Goal: Communication & Community: Answer question/provide support

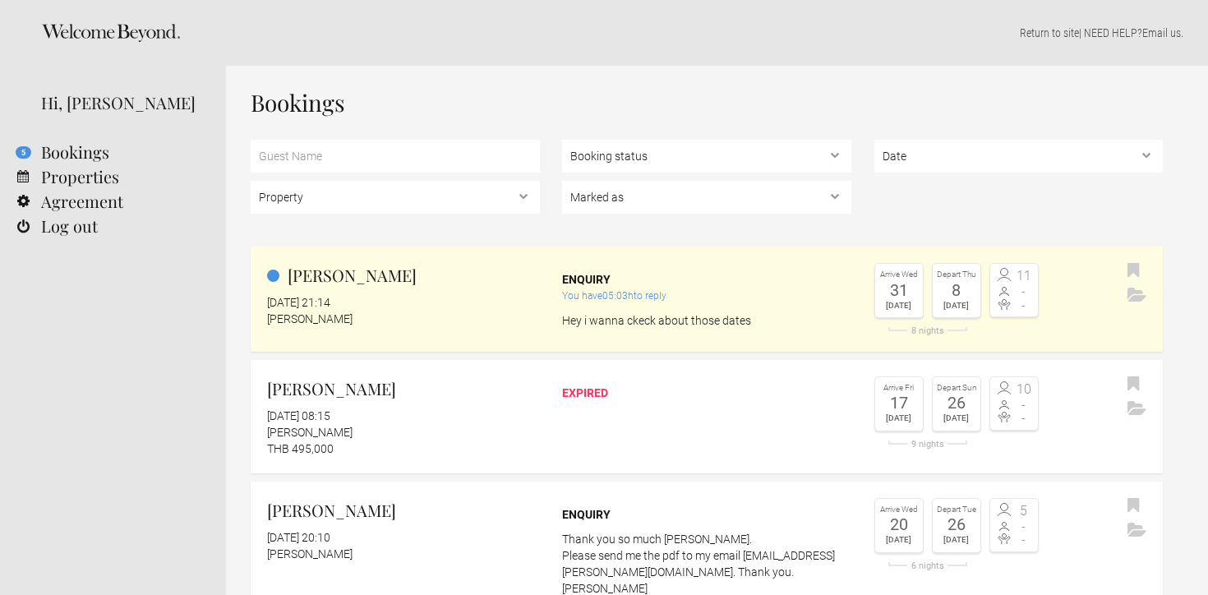
select select "EUR"
click at [63, 151] on link "5 Bookings" at bounding box center [113, 152] width 226 height 25
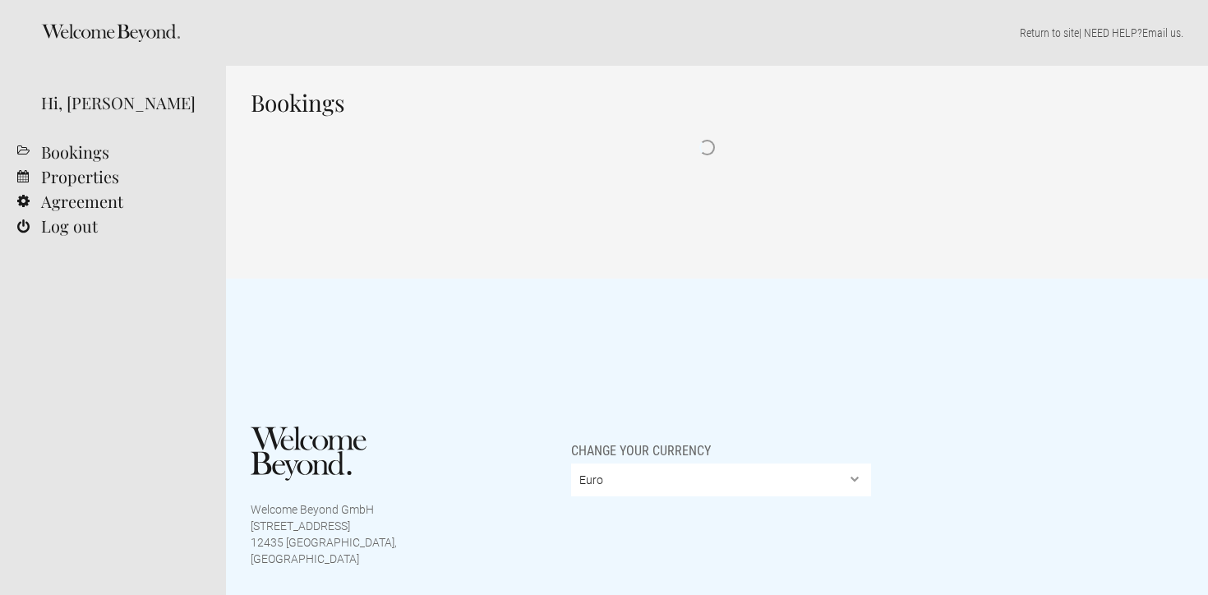
select select "EUR"
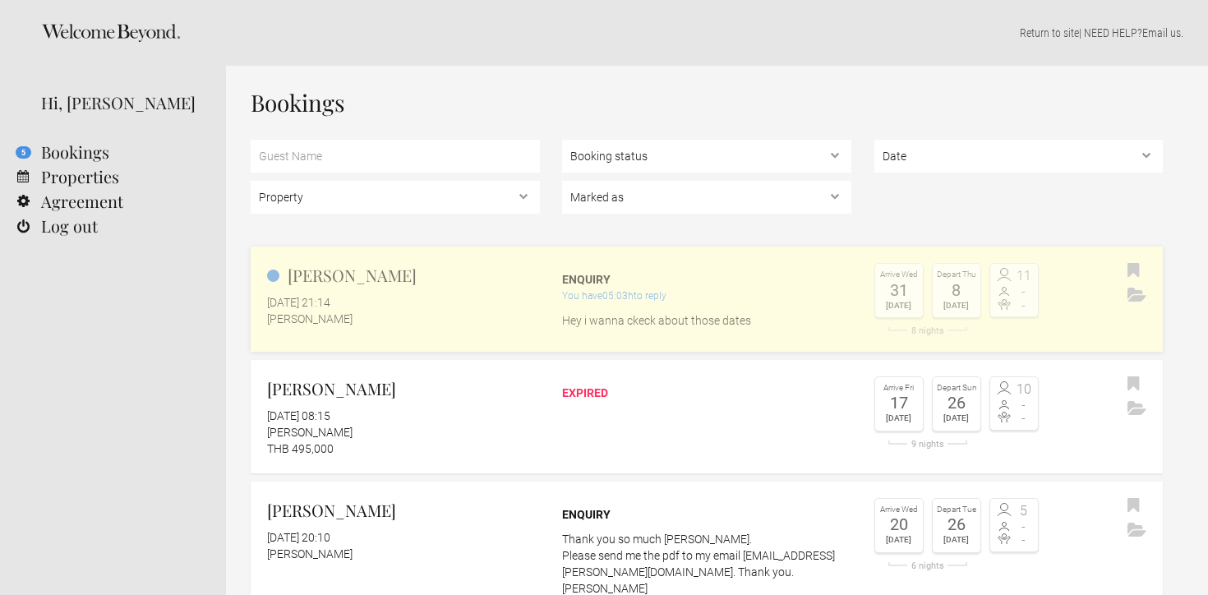
click at [475, 283] on h2 "[PERSON_NAME]" at bounding box center [403, 275] width 273 height 25
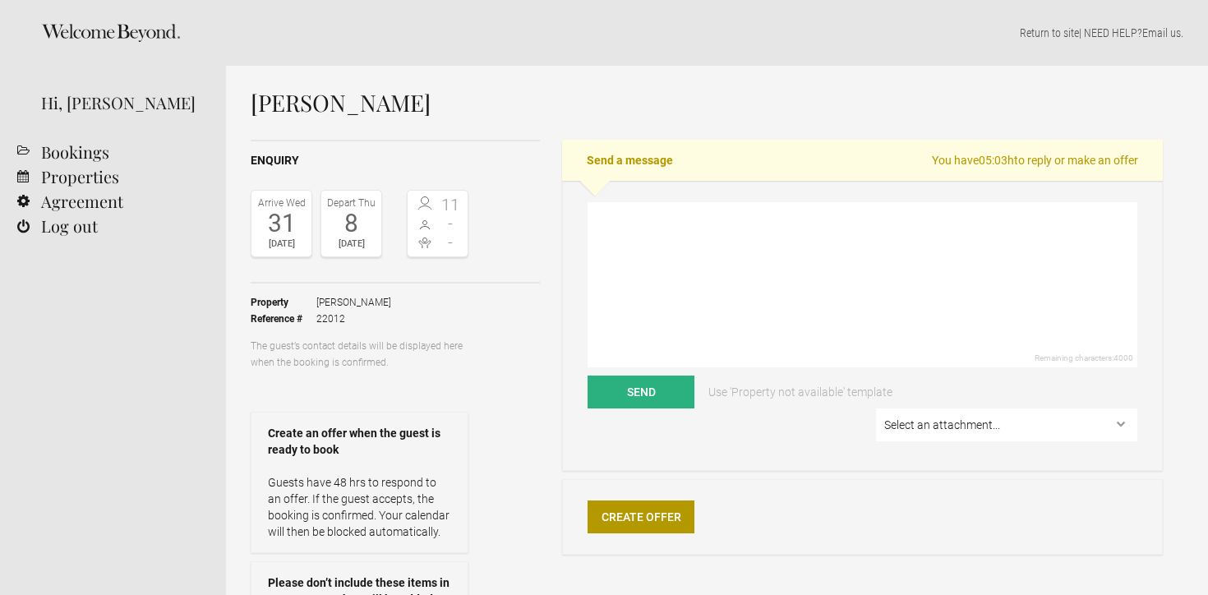
select select "EUR"
click at [667, 242] on textarea at bounding box center [862, 284] width 550 height 165
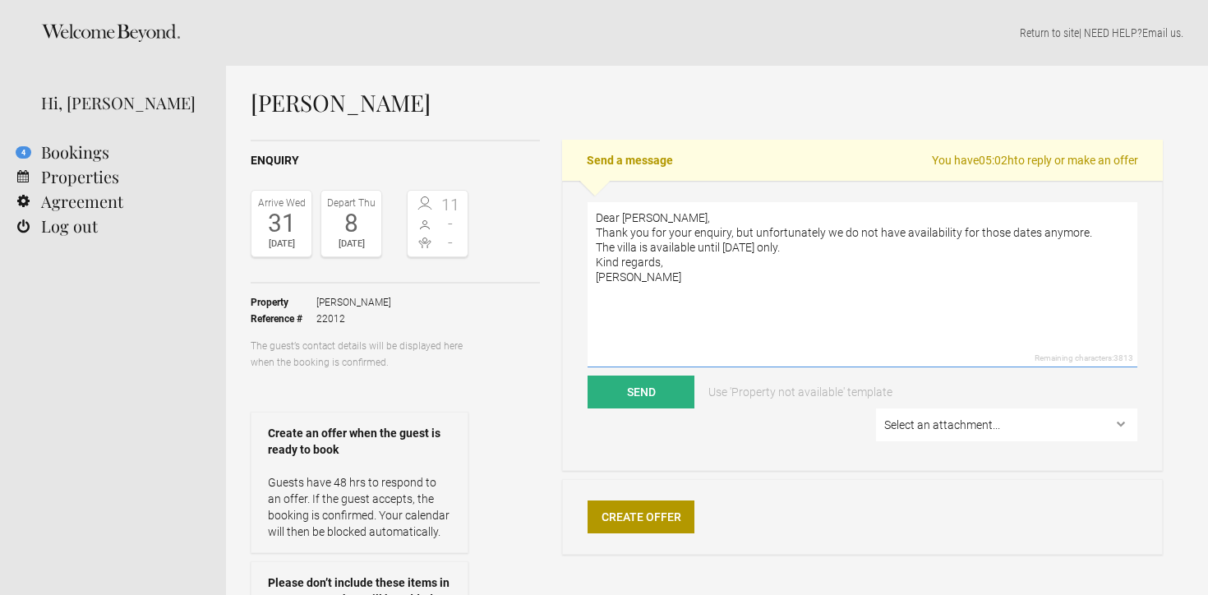
click at [678, 208] on textarea "Dear Shahar, Thank you for your enquiry, but unfortunately we do not have avail…" at bounding box center [862, 284] width 550 height 165
click at [670, 215] on textarea "Dear Shahar, Thank you for your enquiry, but unfortunately we do not have avail…" at bounding box center [862, 284] width 550 height 165
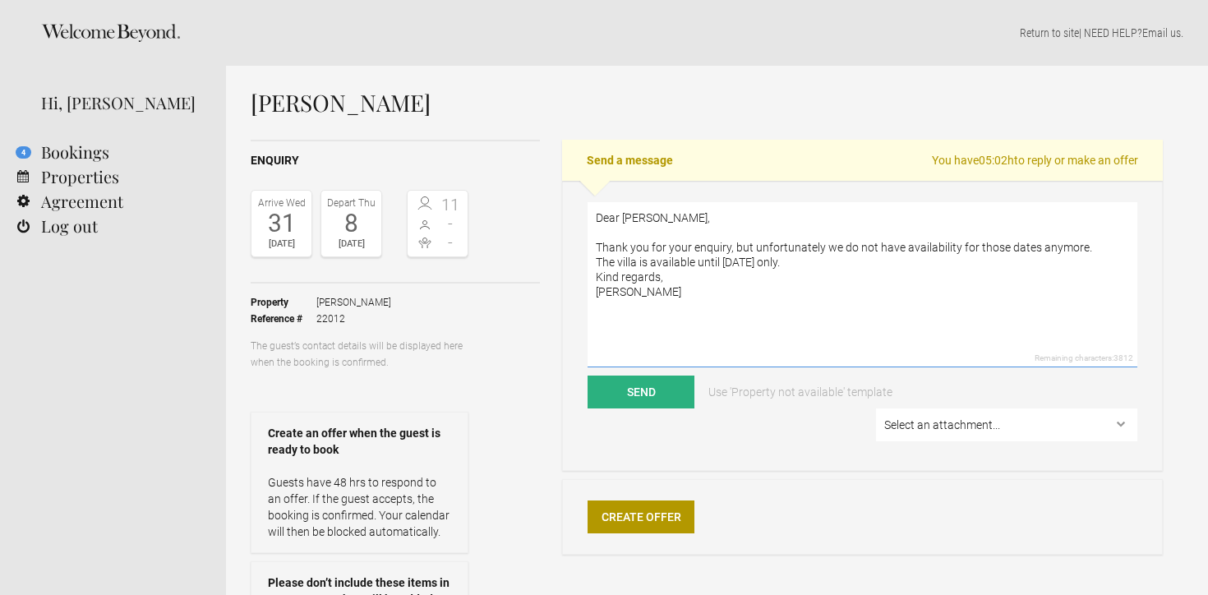
click at [847, 262] on textarea "Dear Shahar, Thank you for your enquiry, but unfortunately we do not have avail…" at bounding box center [862, 284] width 550 height 165
type textarea "Dear Shahar, Thank you for your enquiry, but unfortunately we do not have avail…"
click at [660, 391] on button "Send" at bounding box center [640, 391] width 107 height 33
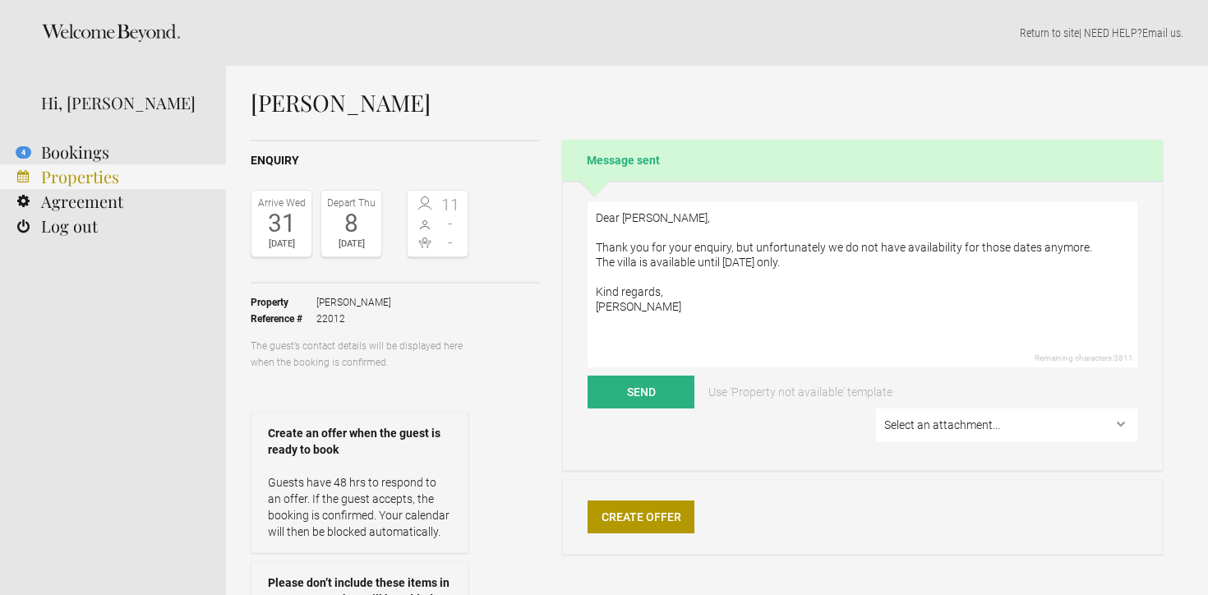
click at [82, 183] on link "Properties" at bounding box center [113, 176] width 226 height 25
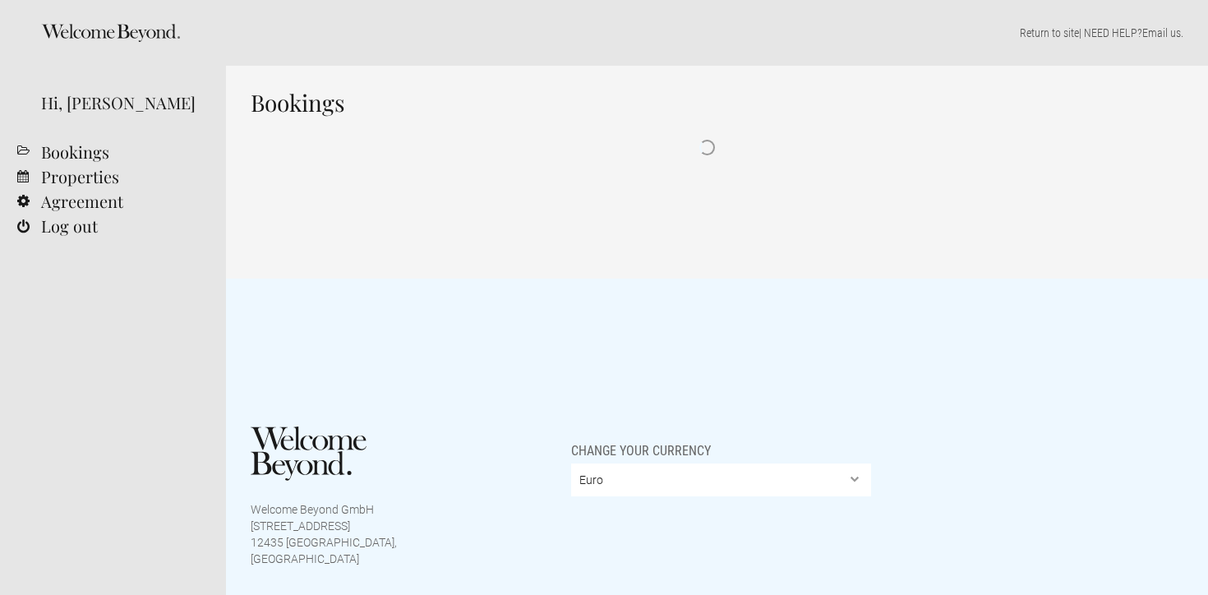
select select "EUR"
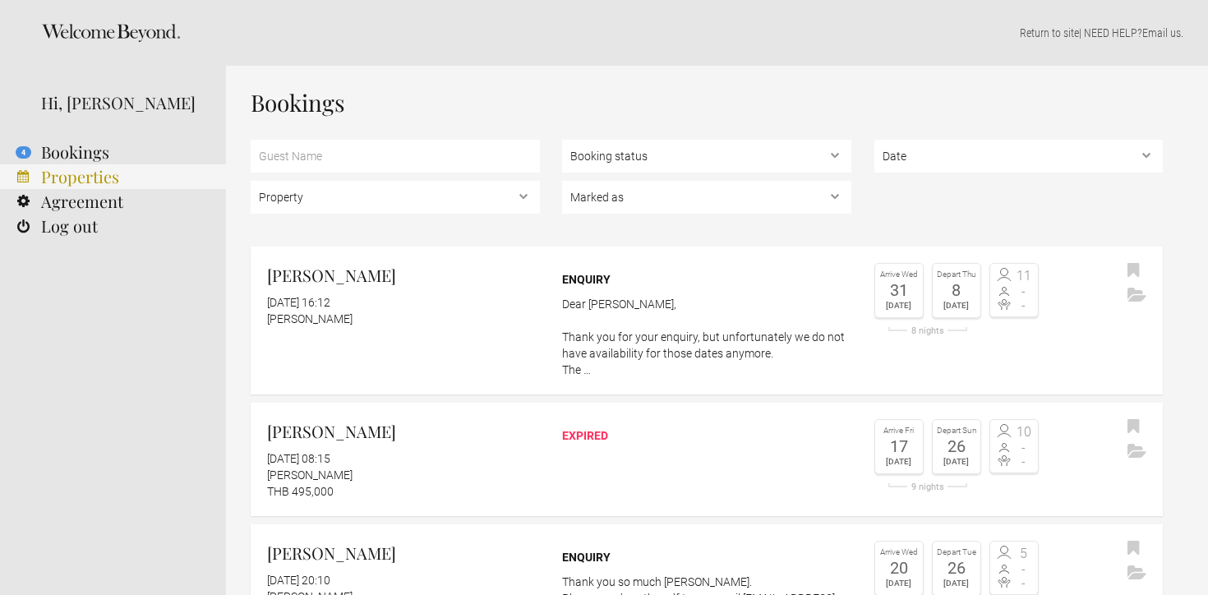
click at [72, 179] on link "Properties" at bounding box center [113, 176] width 226 height 25
